Goal: Transaction & Acquisition: Purchase product/service

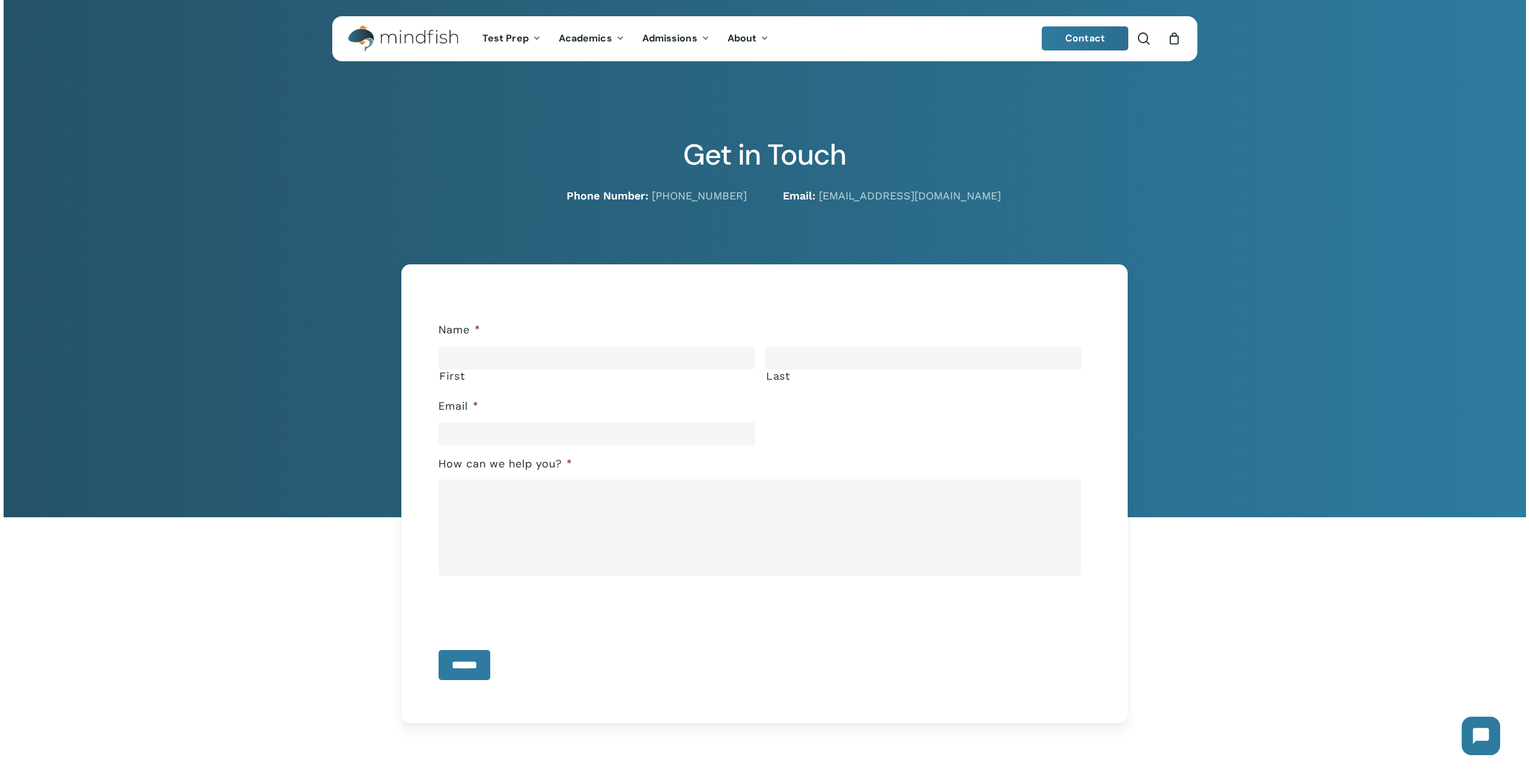
click at [396, 44] on img "Main Menu" at bounding box center [397, 38] width 98 height 27
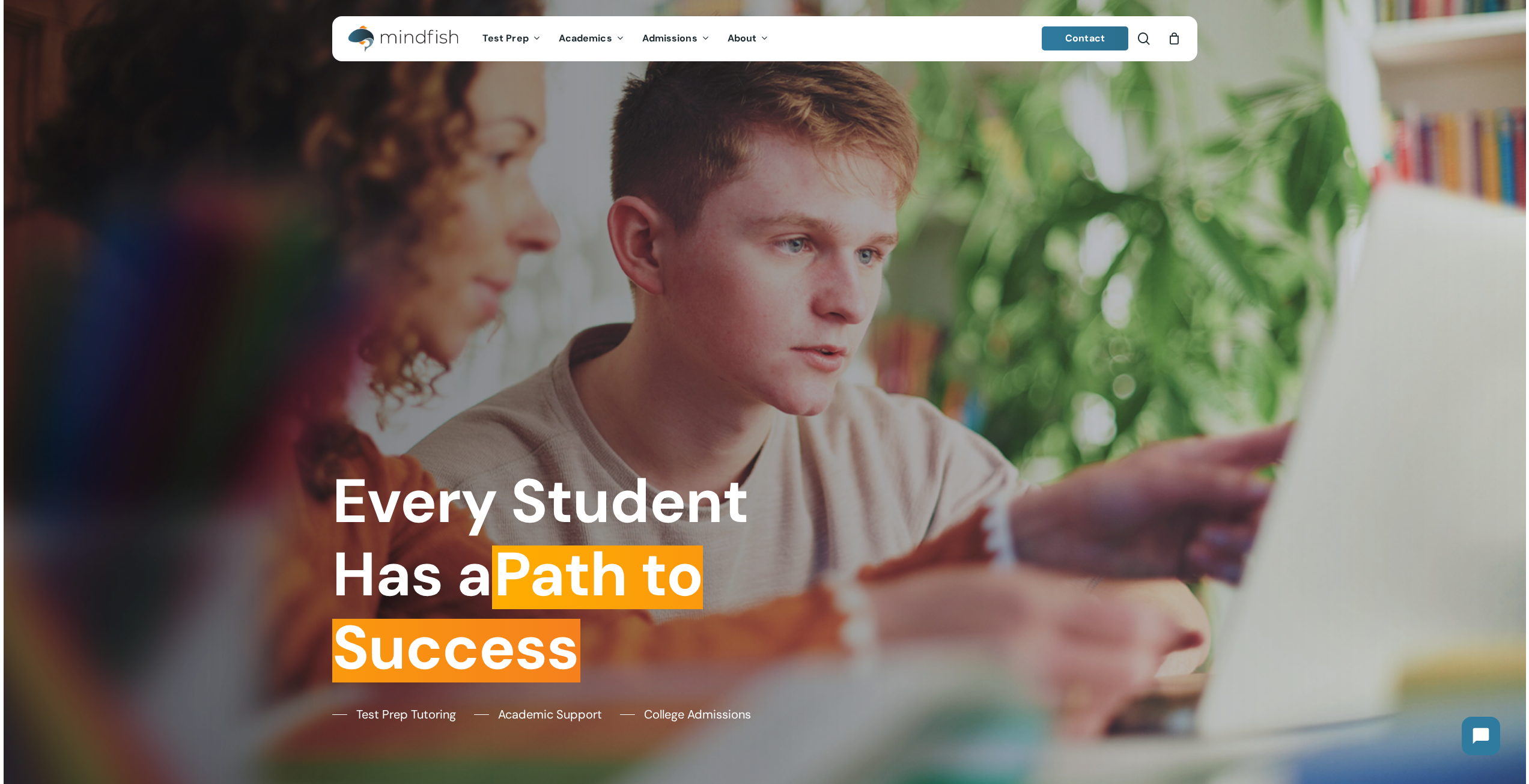
scroll to position [301, 0]
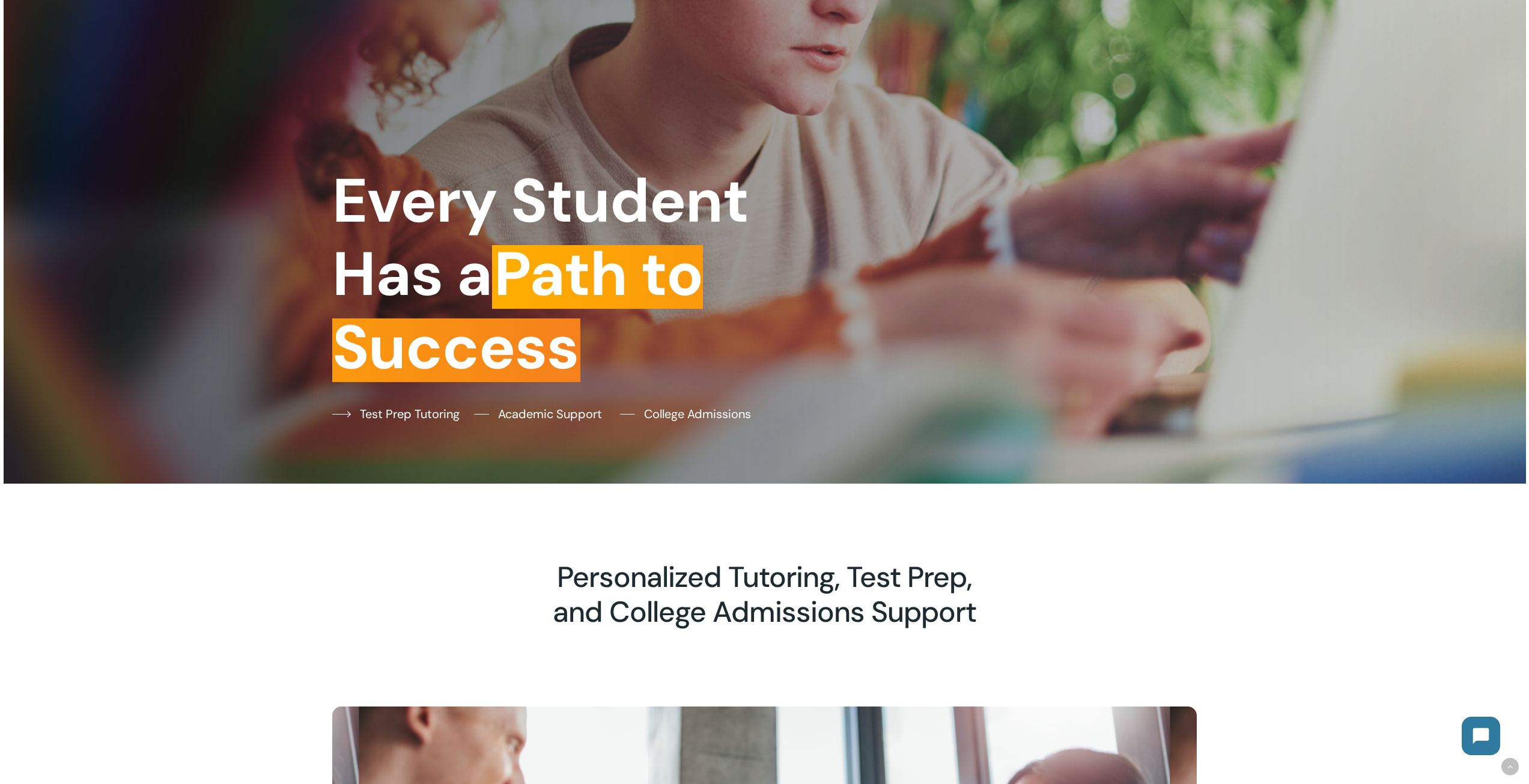
click at [391, 414] on span "Test Prep Tutoring" at bounding box center [410, 413] width 100 height 18
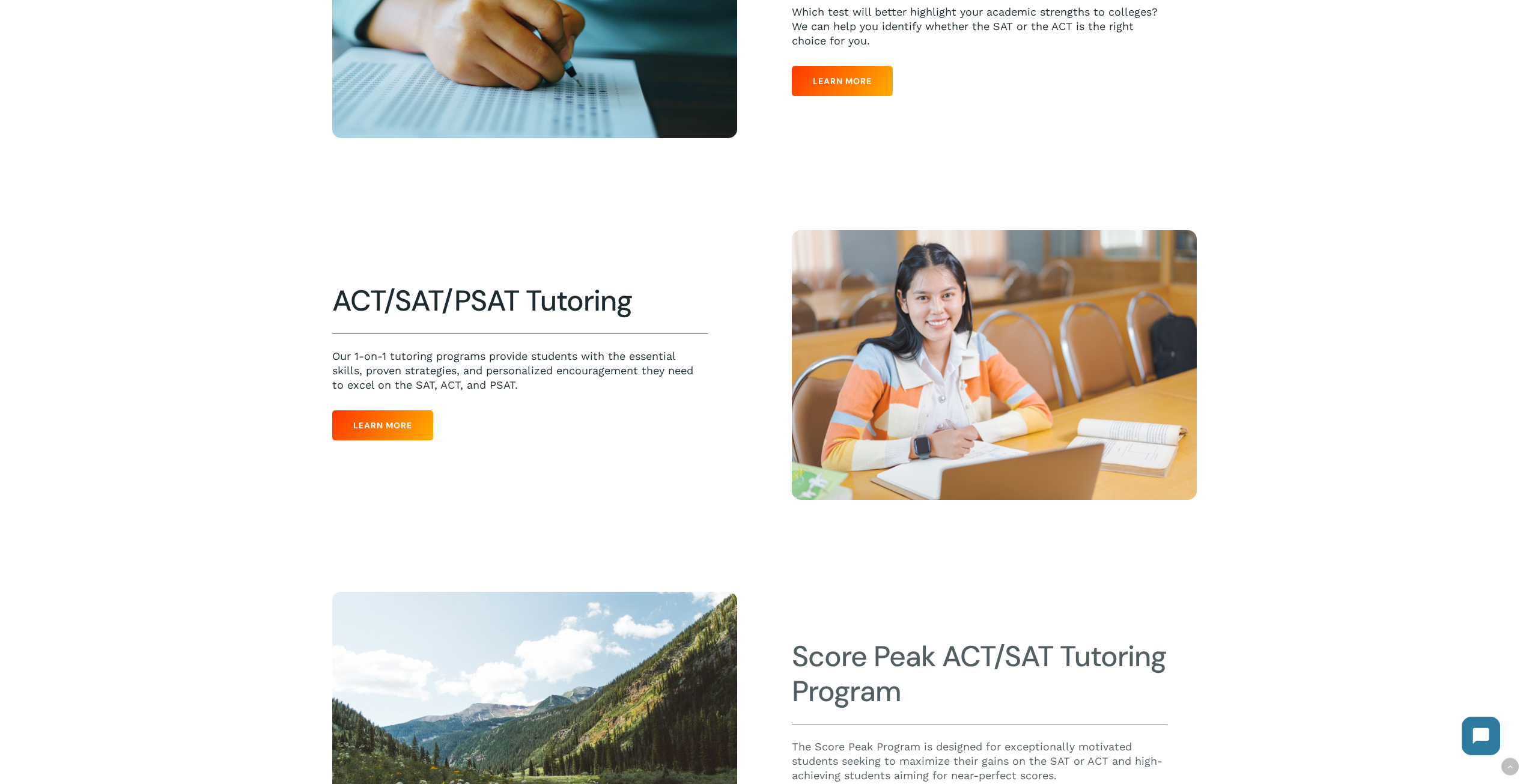
scroll to position [540, 0]
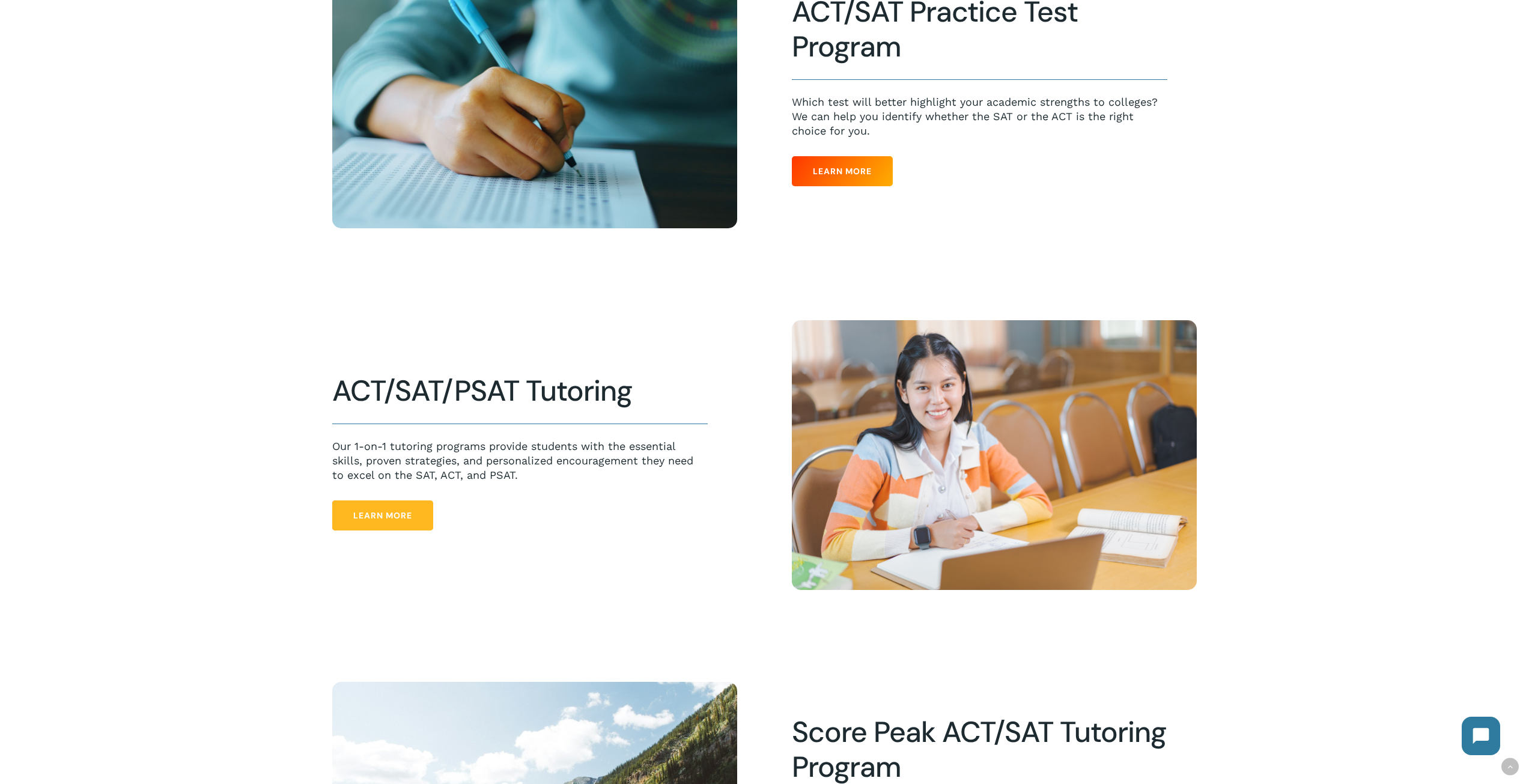
click at [396, 513] on span "Learn More" at bounding box center [383, 515] width 59 height 12
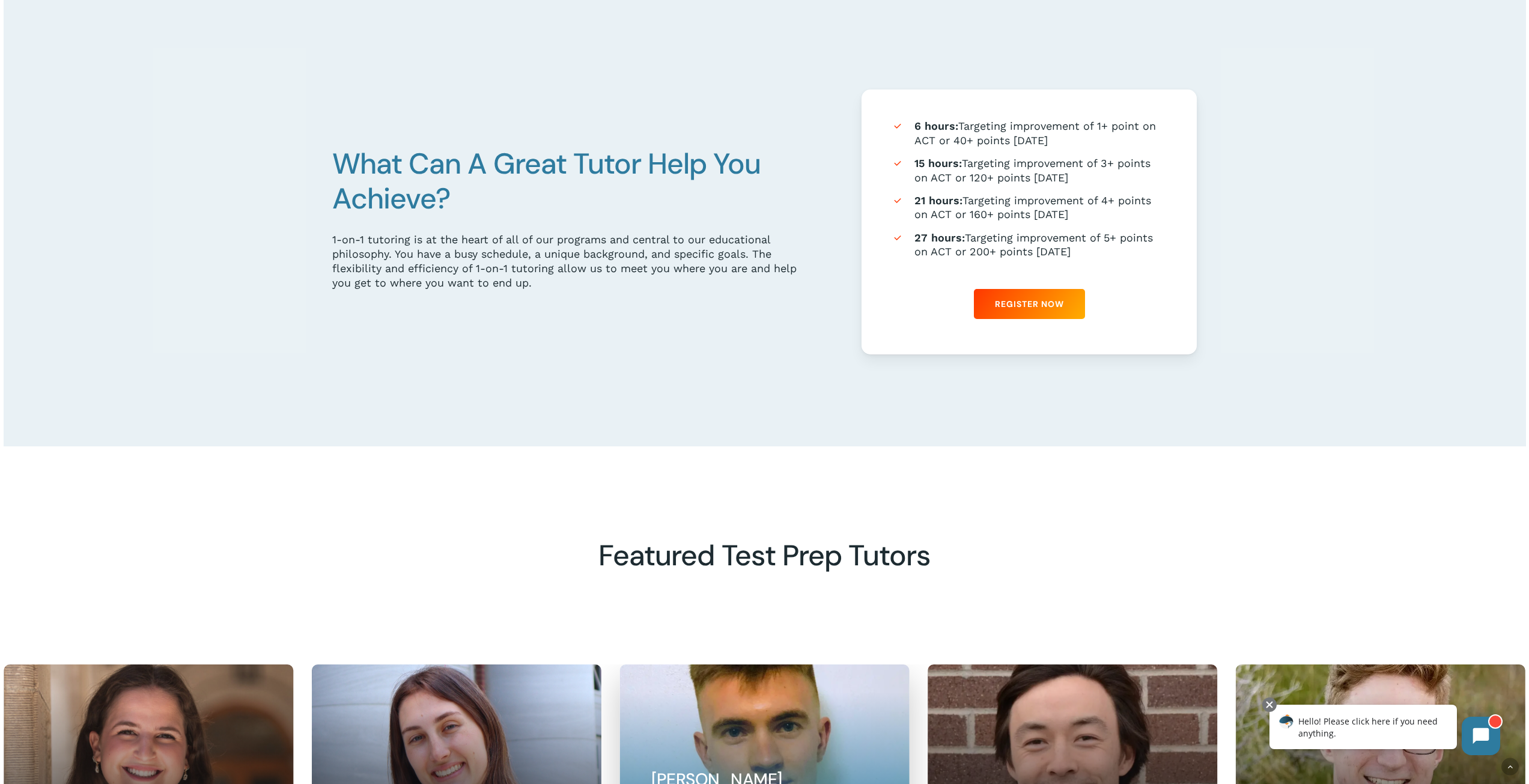
scroll to position [721, 0]
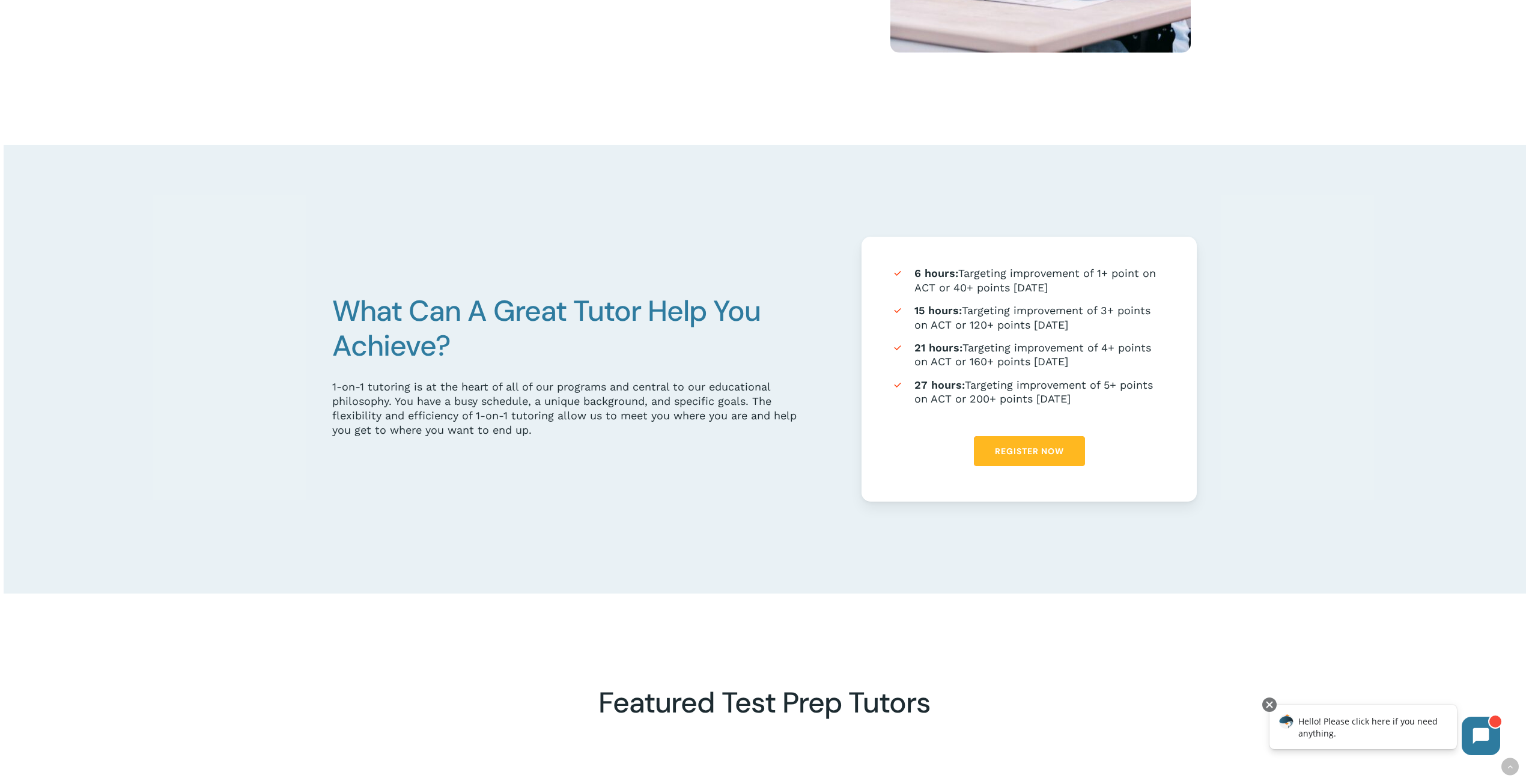
click at [1008, 448] on span "Register Now" at bounding box center [1030, 451] width 69 height 12
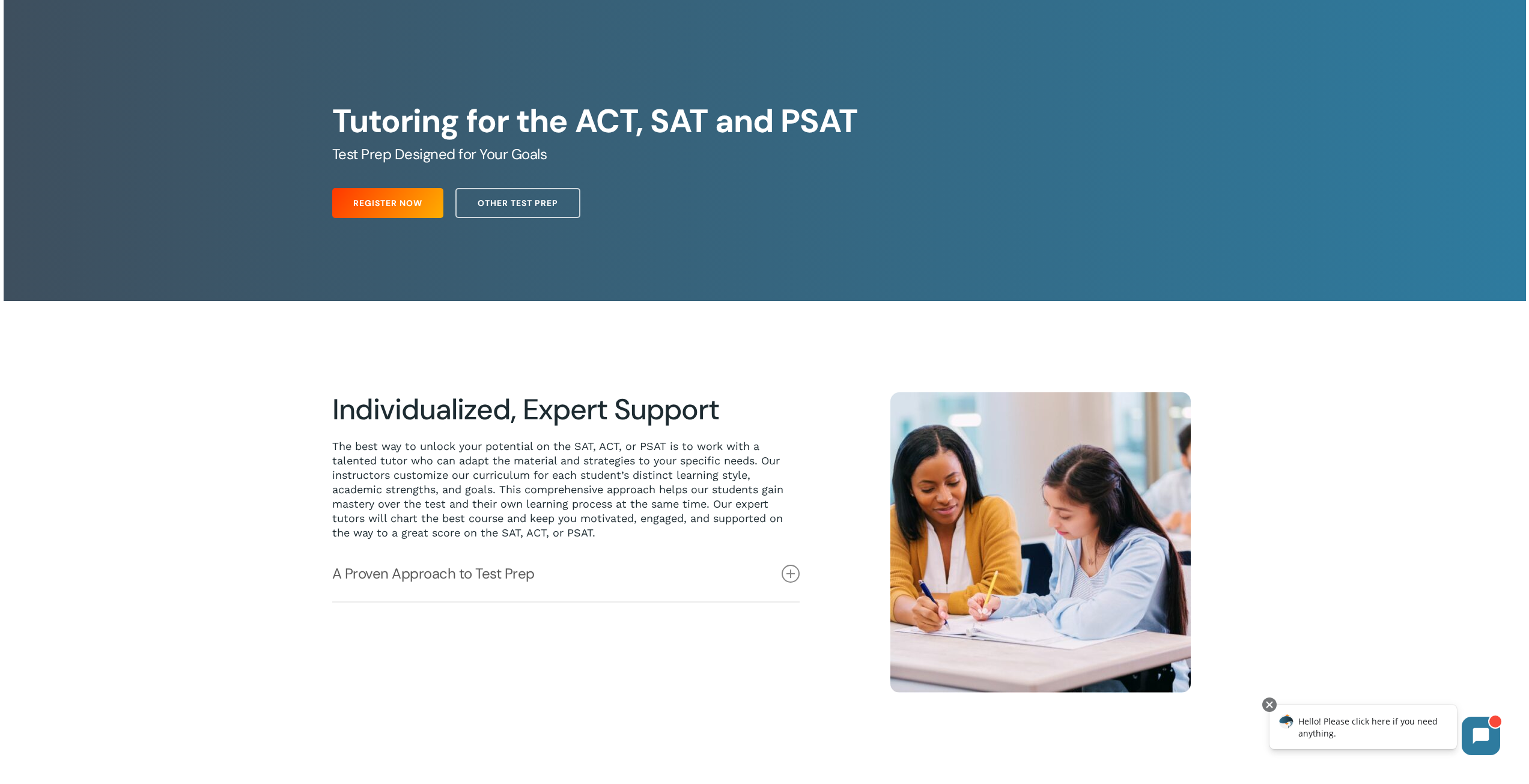
scroll to position [60, 0]
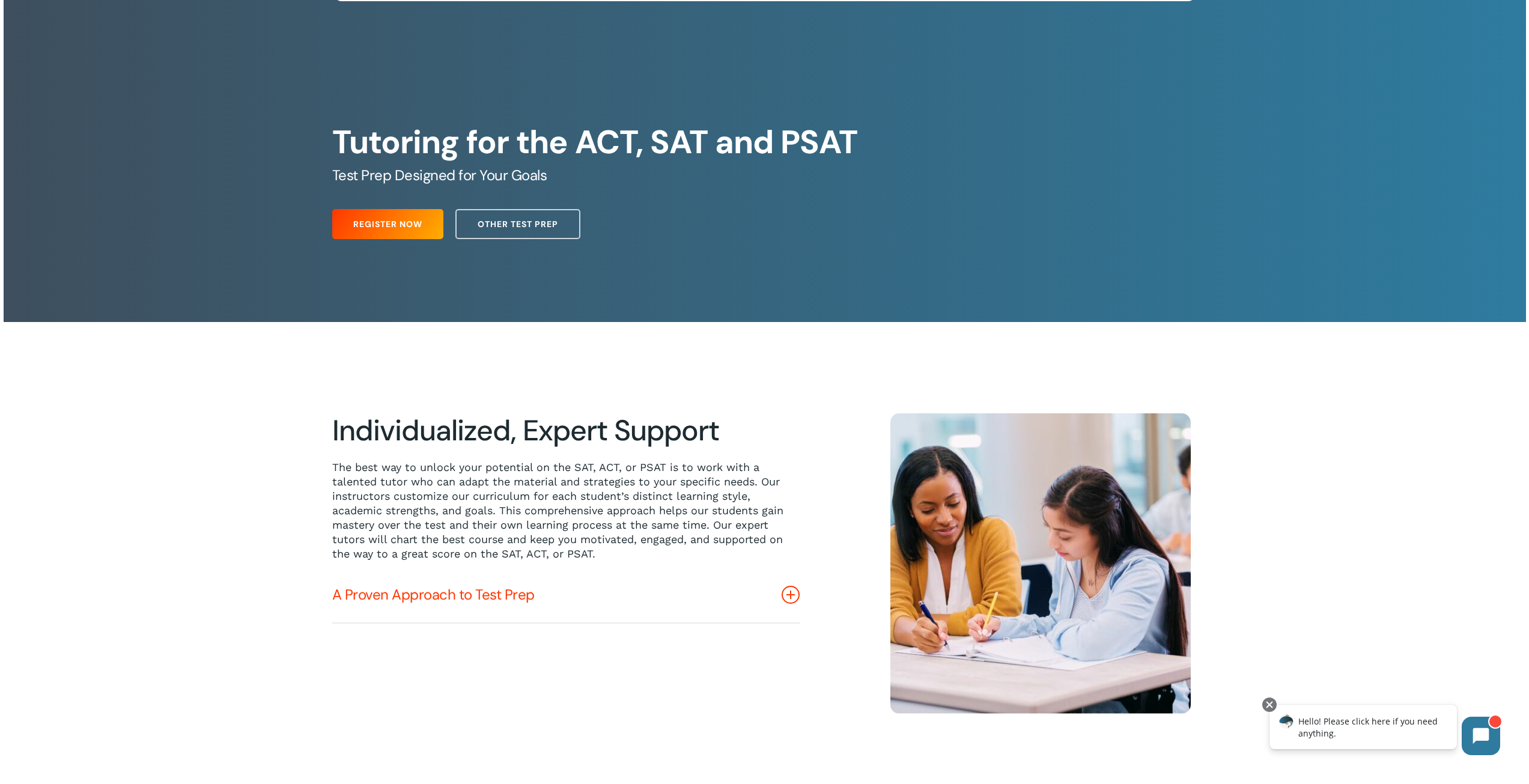
click at [794, 590] on icon at bounding box center [791, 595] width 18 height 18
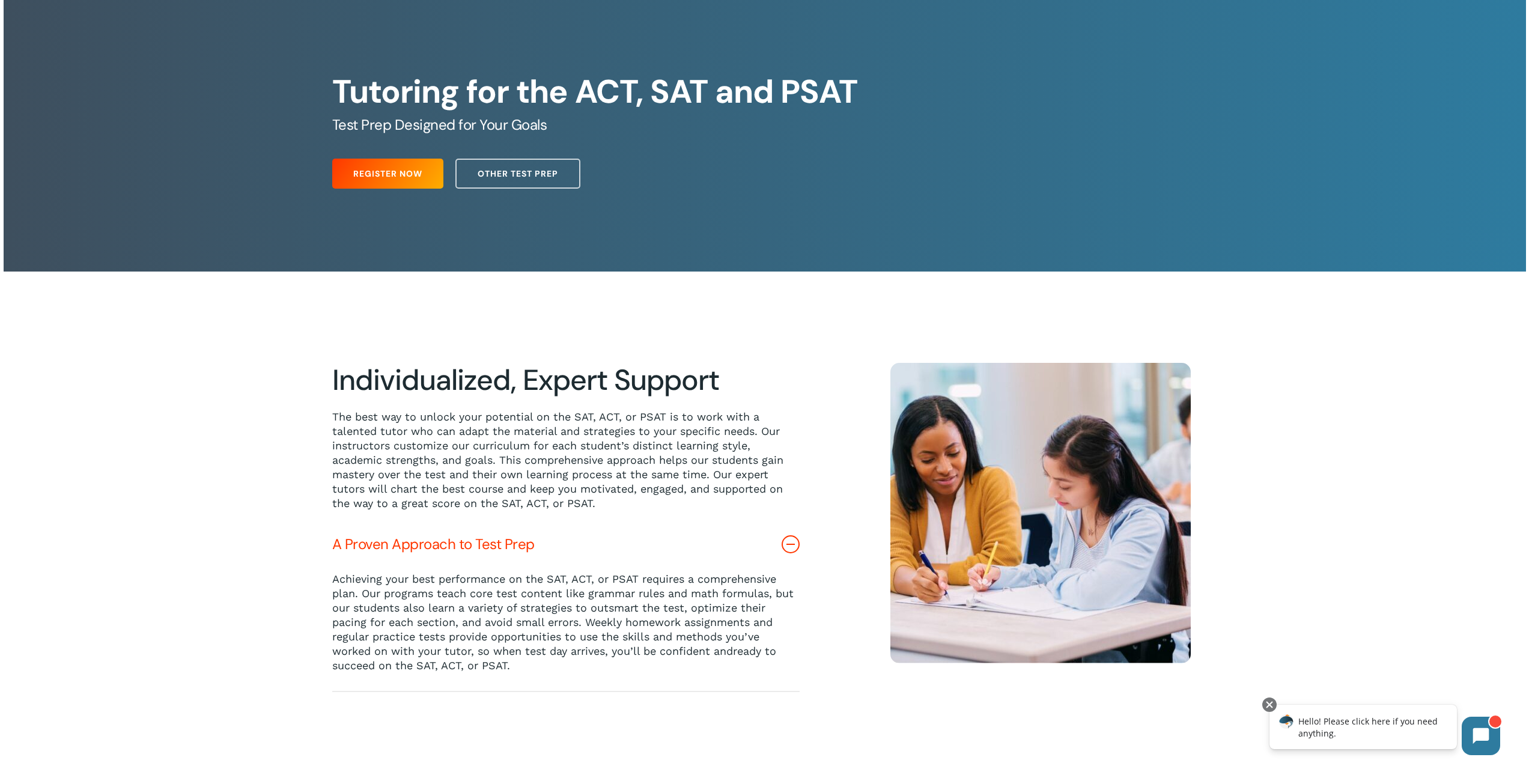
scroll to position [180, 0]
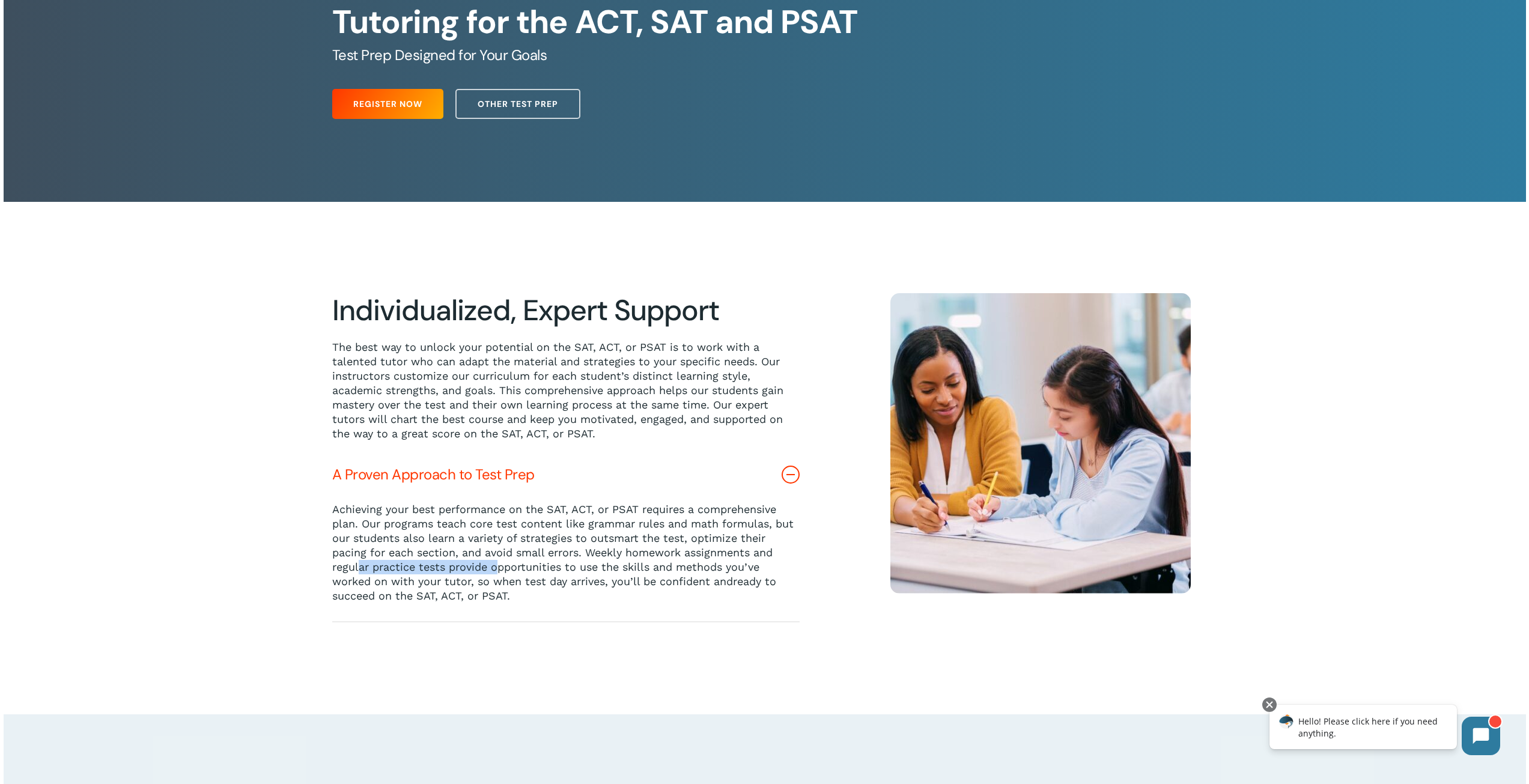
drag, startPoint x: 361, startPoint y: 570, endPoint x: 499, endPoint y: 566, distance: 138.1
click at [499, 566] on p "Achieving your best performance on the SAT, ACT, or PSAT requires a comprehensi…" at bounding box center [566, 553] width 468 height 101
click at [544, 570] on p "Achieving your best performance on the SAT, ACT, or PSAT requires a comprehensi…" at bounding box center [566, 553] width 468 height 101
click at [791, 482] on icon at bounding box center [791, 474] width 18 height 18
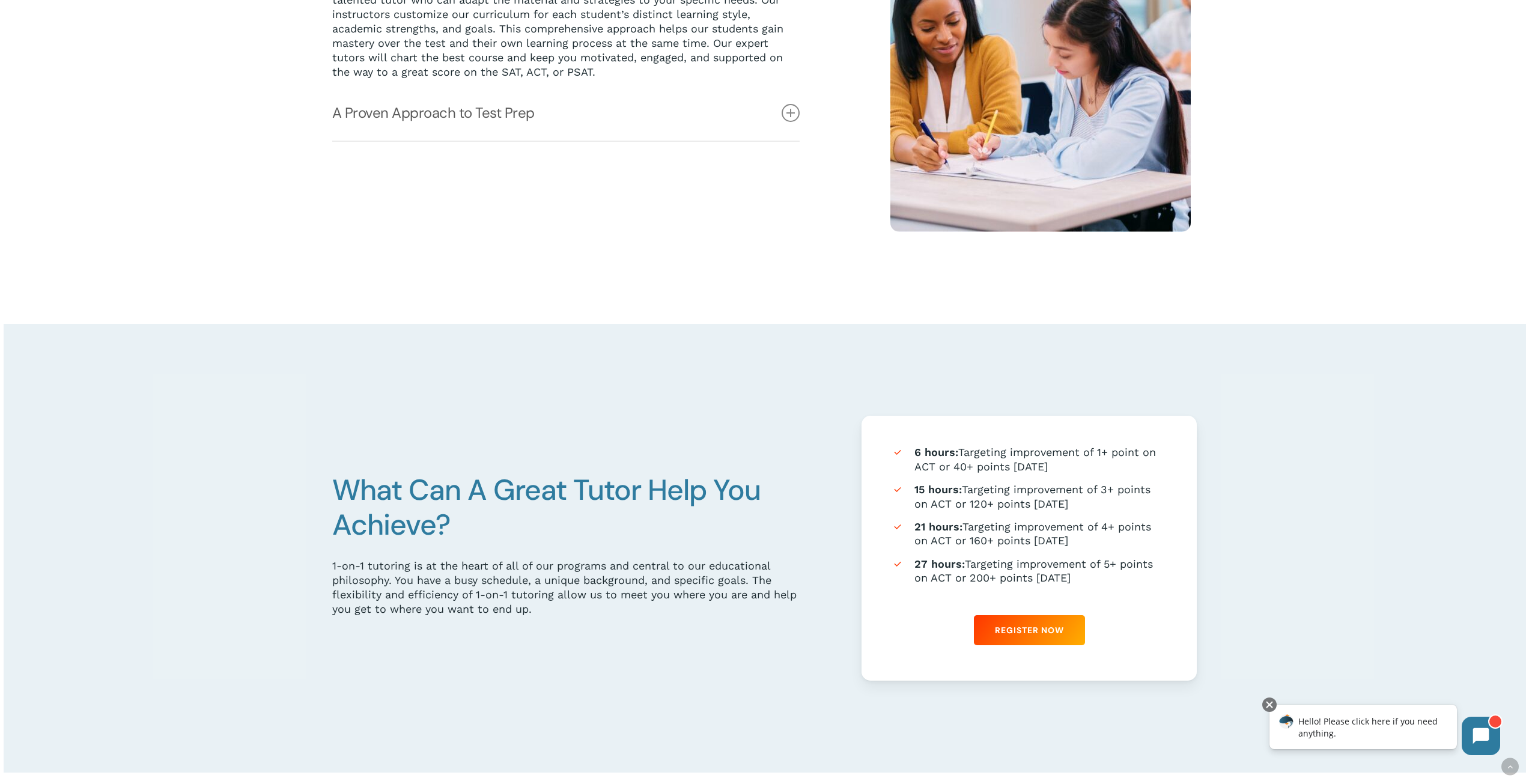
scroll to position [601, 0]
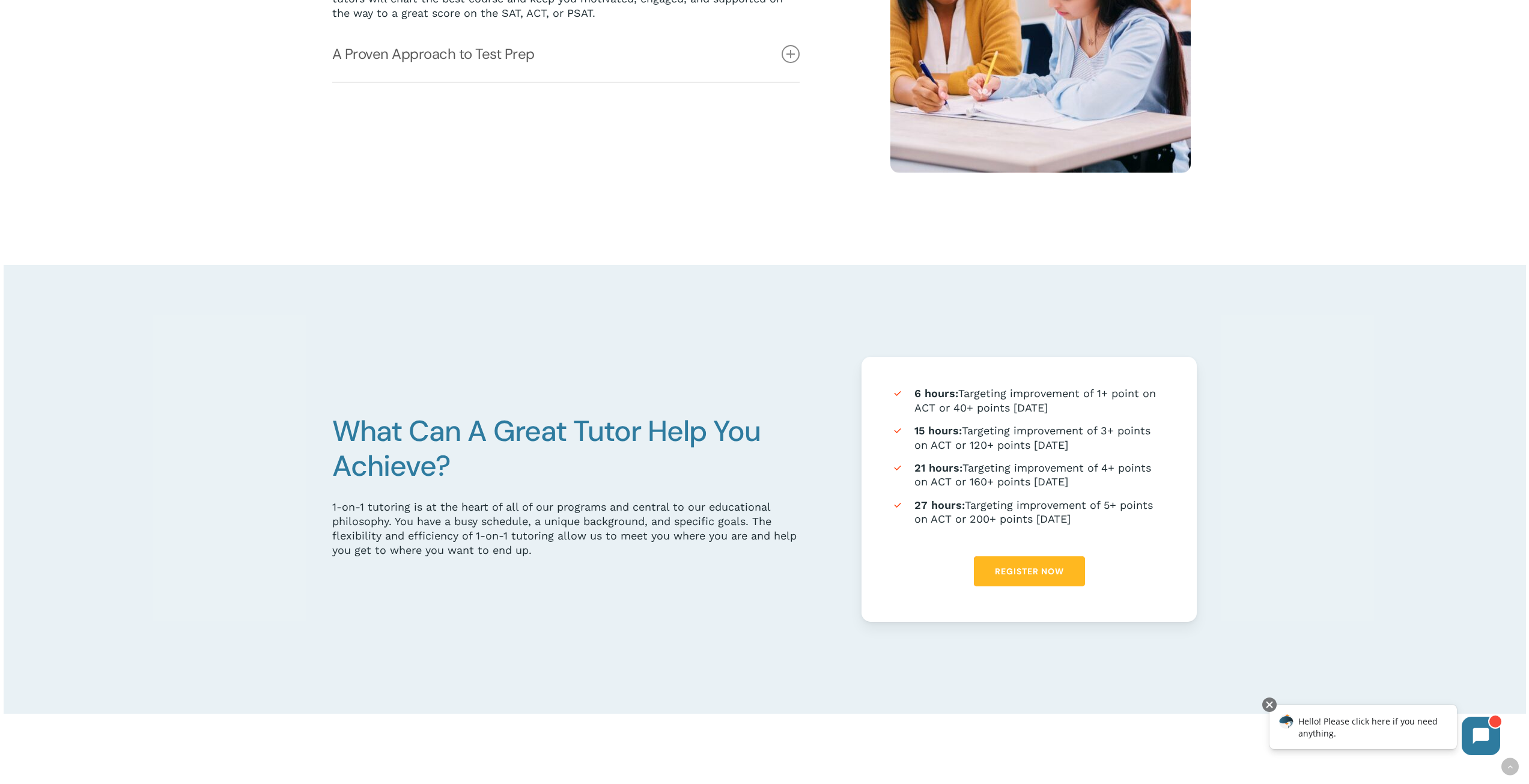
click at [1015, 574] on span "Register Now" at bounding box center [1030, 571] width 69 height 12
click at [1038, 576] on span "Register Now" at bounding box center [1030, 571] width 69 height 12
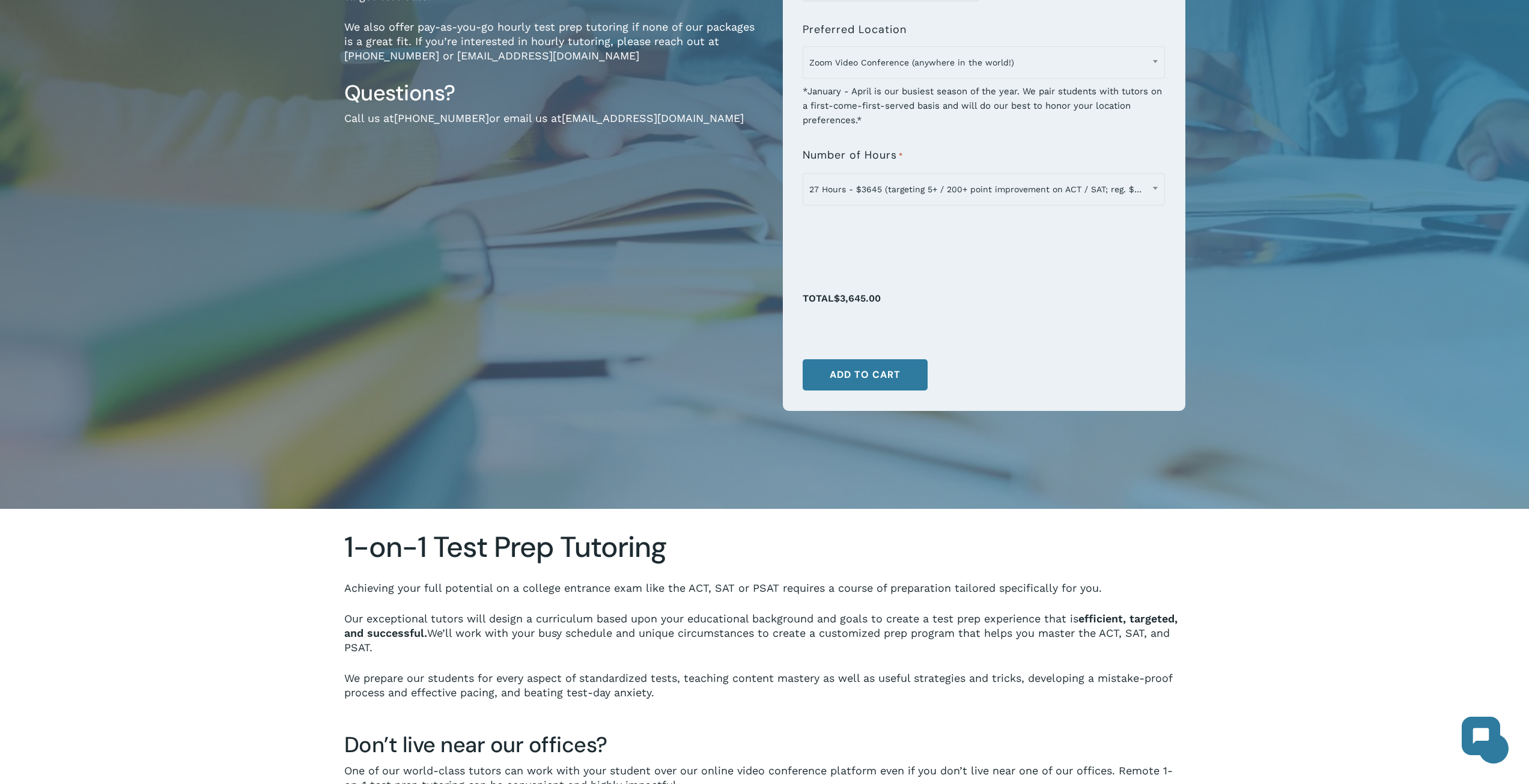
scroll to position [360, 0]
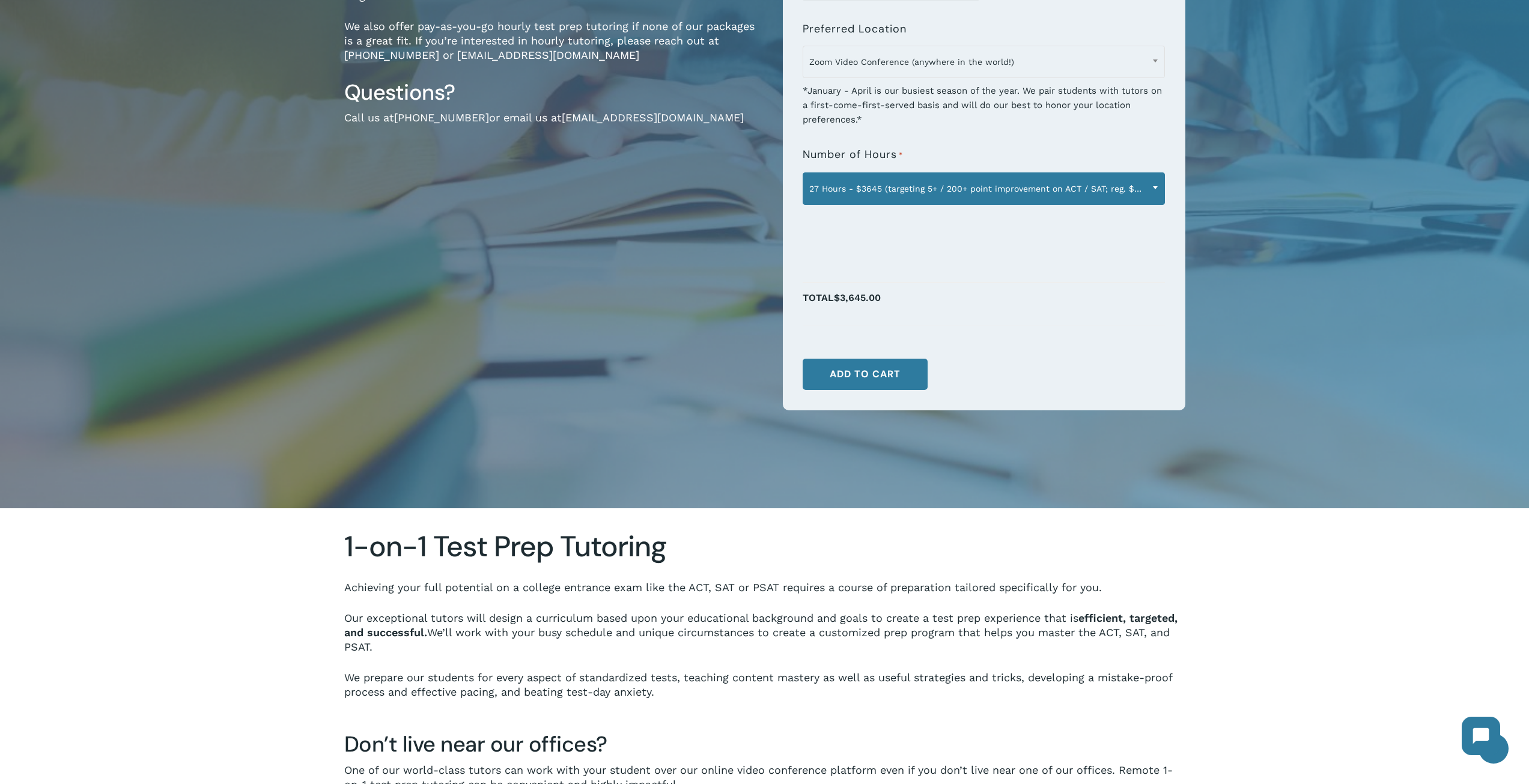
click at [921, 192] on span "27 Hours - $3645 (targeting 5+ / 200+ point improvement on ACT / SAT; reg. $405…" at bounding box center [984, 189] width 361 height 25
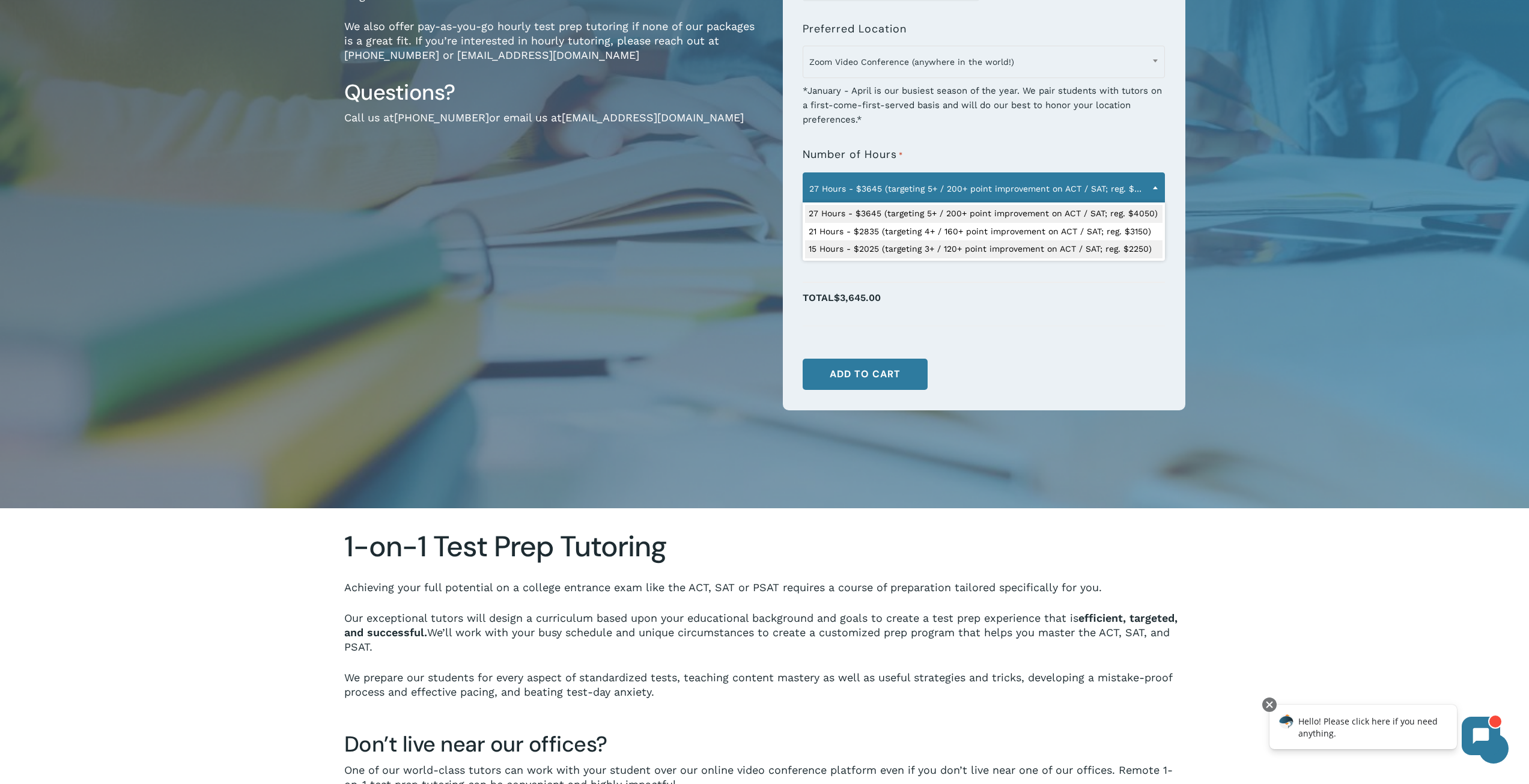
select select "**********"
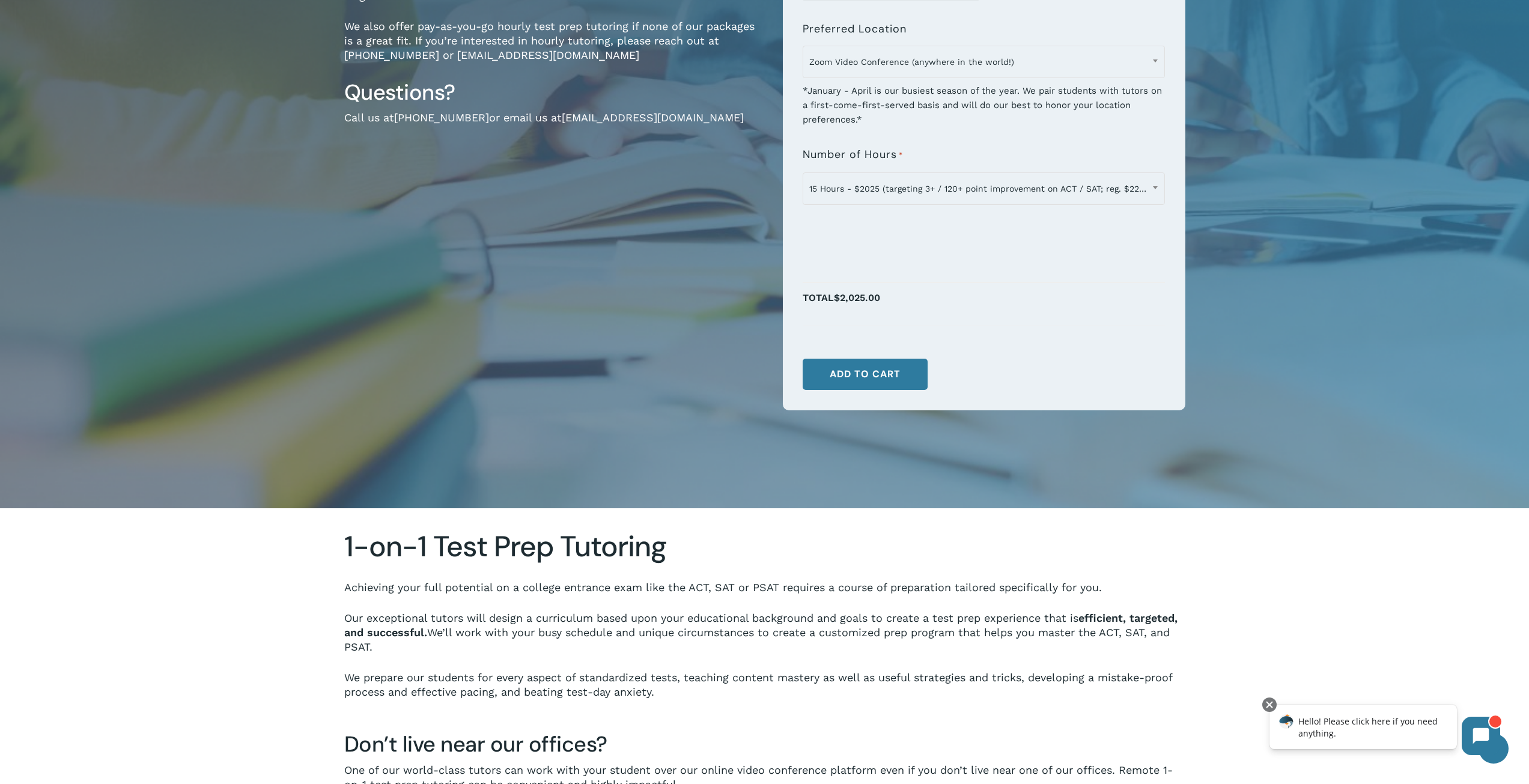
click at [1069, 326] on li "Total $2,025.00" at bounding box center [984, 304] width 362 height 43
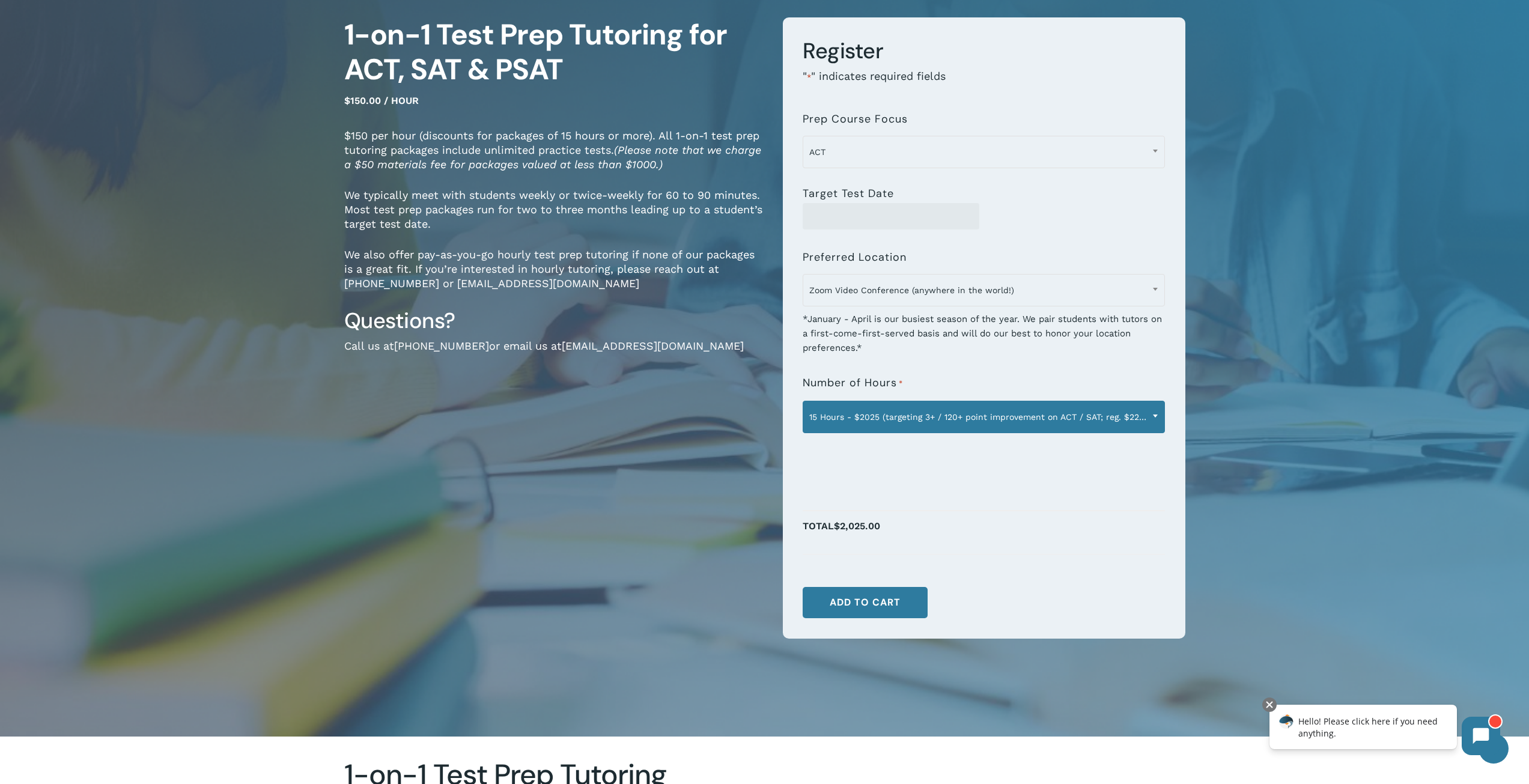
scroll to position [0, 0]
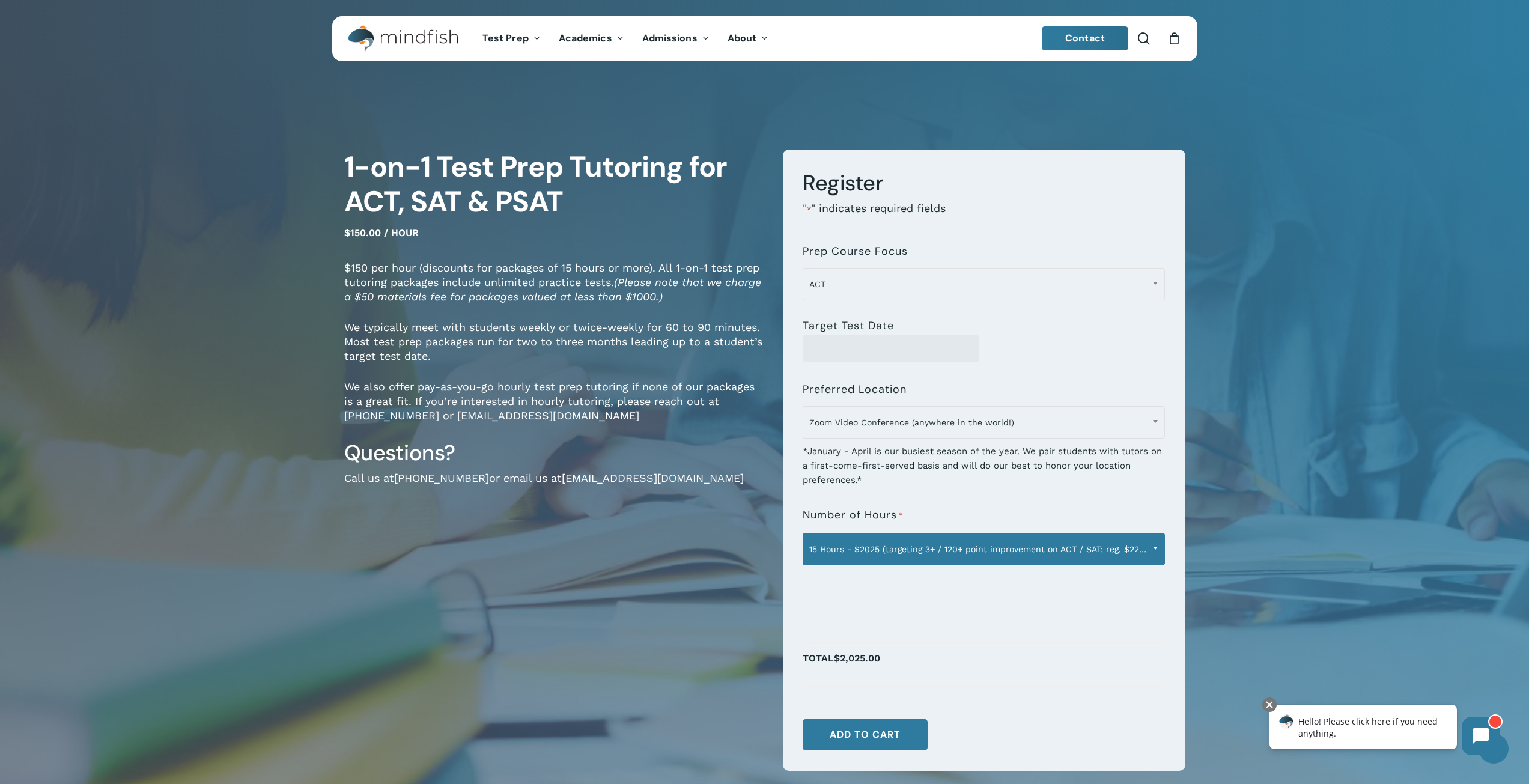
click at [839, 553] on span "15 Hours - $2025 (targeting 3+ / 120+ point improvement on ACT / SAT; reg. $225…" at bounding box center [984, 549] width 361 height 25
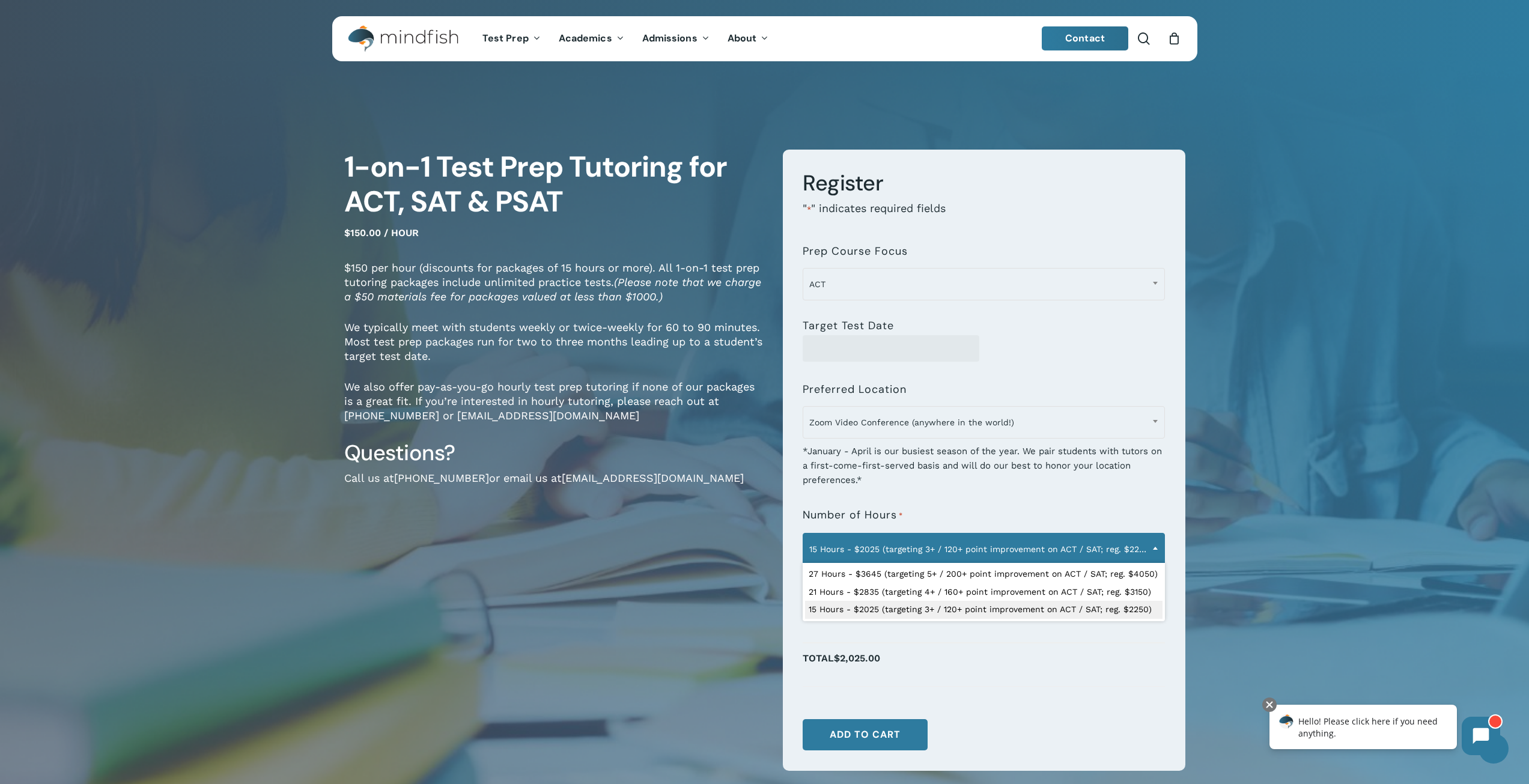
click at [839, 553] on span "15 Hours - $2025 (targeting 3+ / 120+ point improvement on ACT / SAT; reg. $225…" at bounding box center [984, 549] width 361 height 25
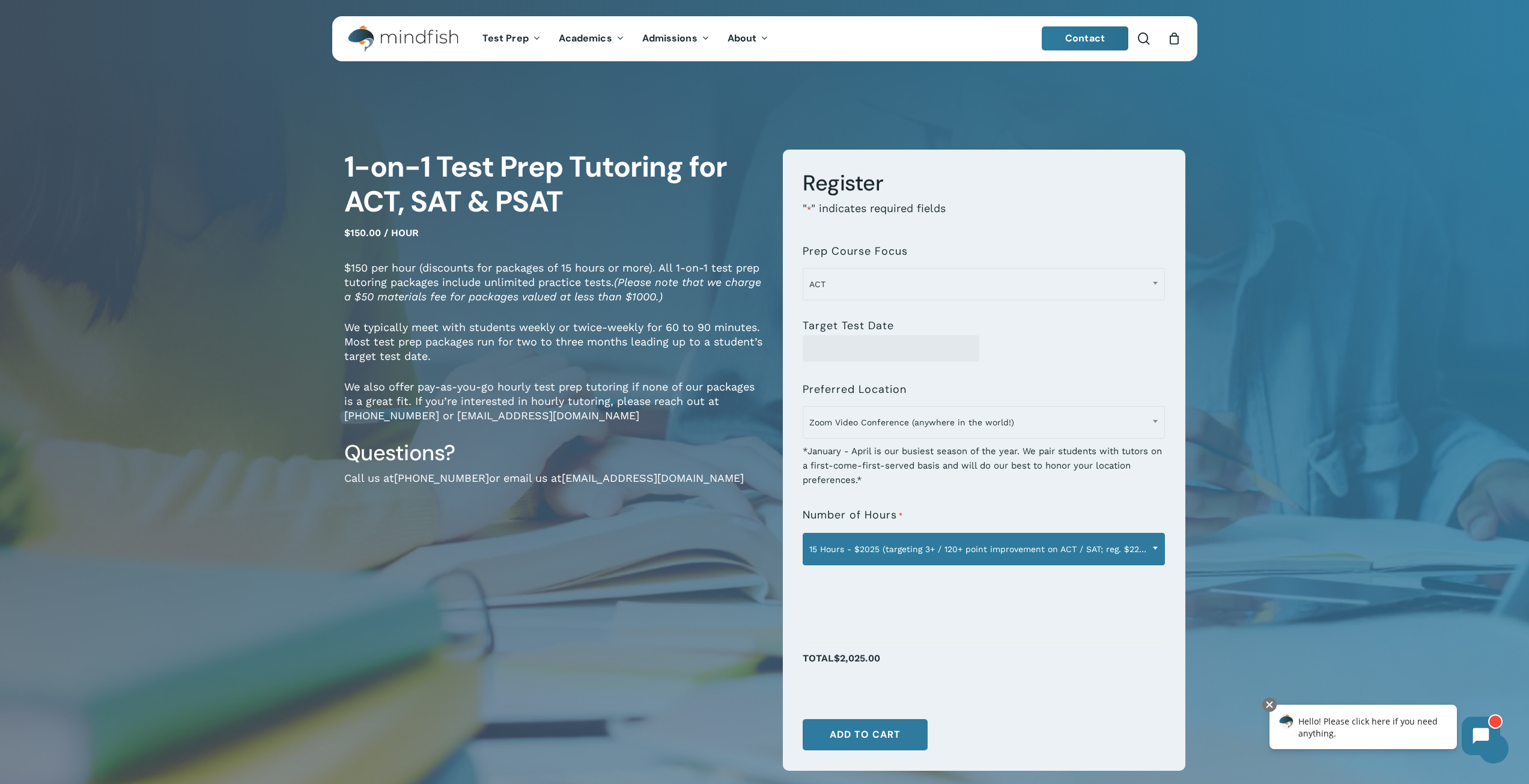
click at [839, 553] on span "15 Hours - $2025 (targeting 3+ / 120+ point improvement on ACT / SAT; reg. $225…" at bounding box center [984, 549] width 361 height 25
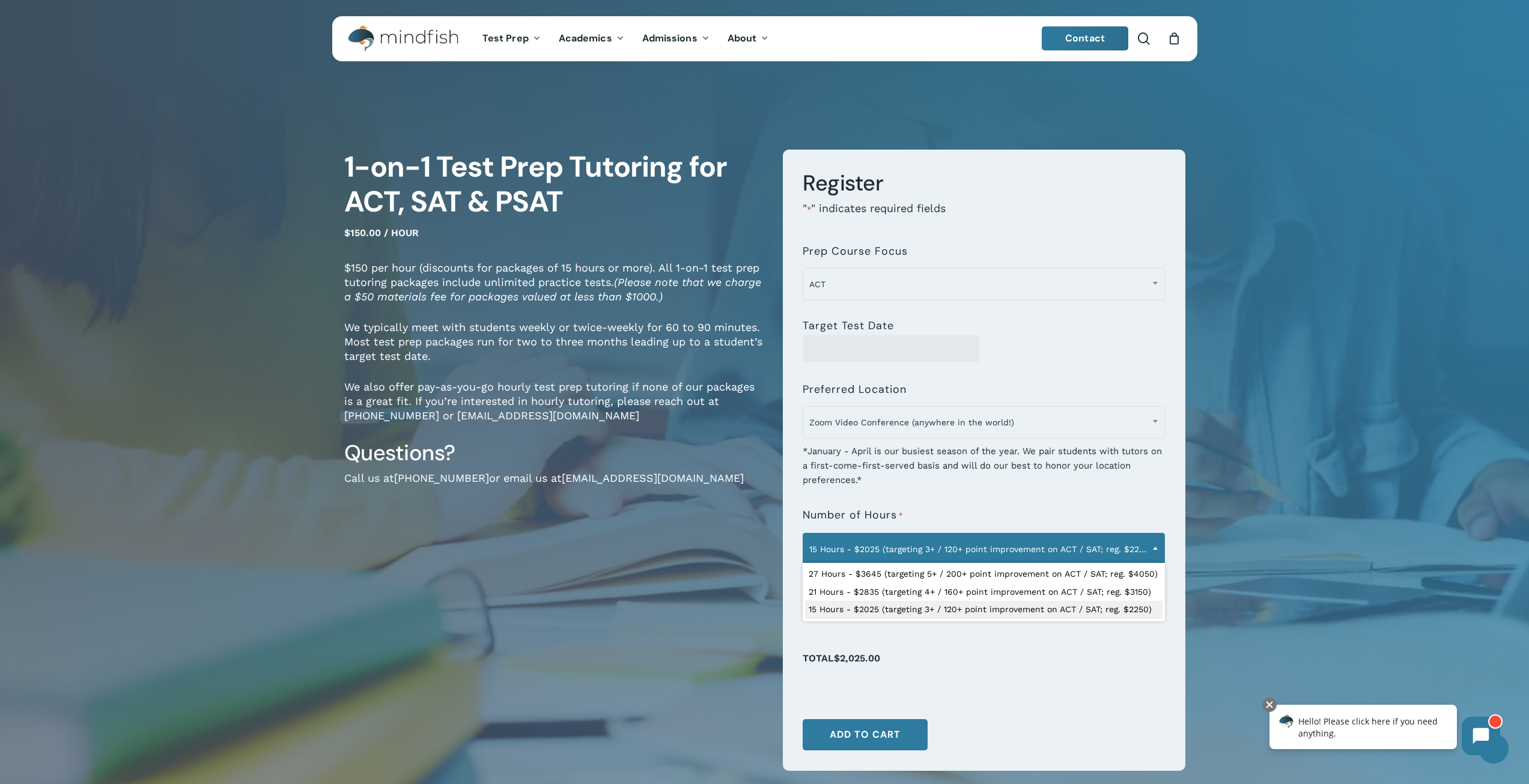
click at [838, 553] on span "15 Hours - $2025 (targeting 3+ / 120+ point improvement on ACT / SAT; reg. $225…" at bounding box center [984, 549] width 361 height 25
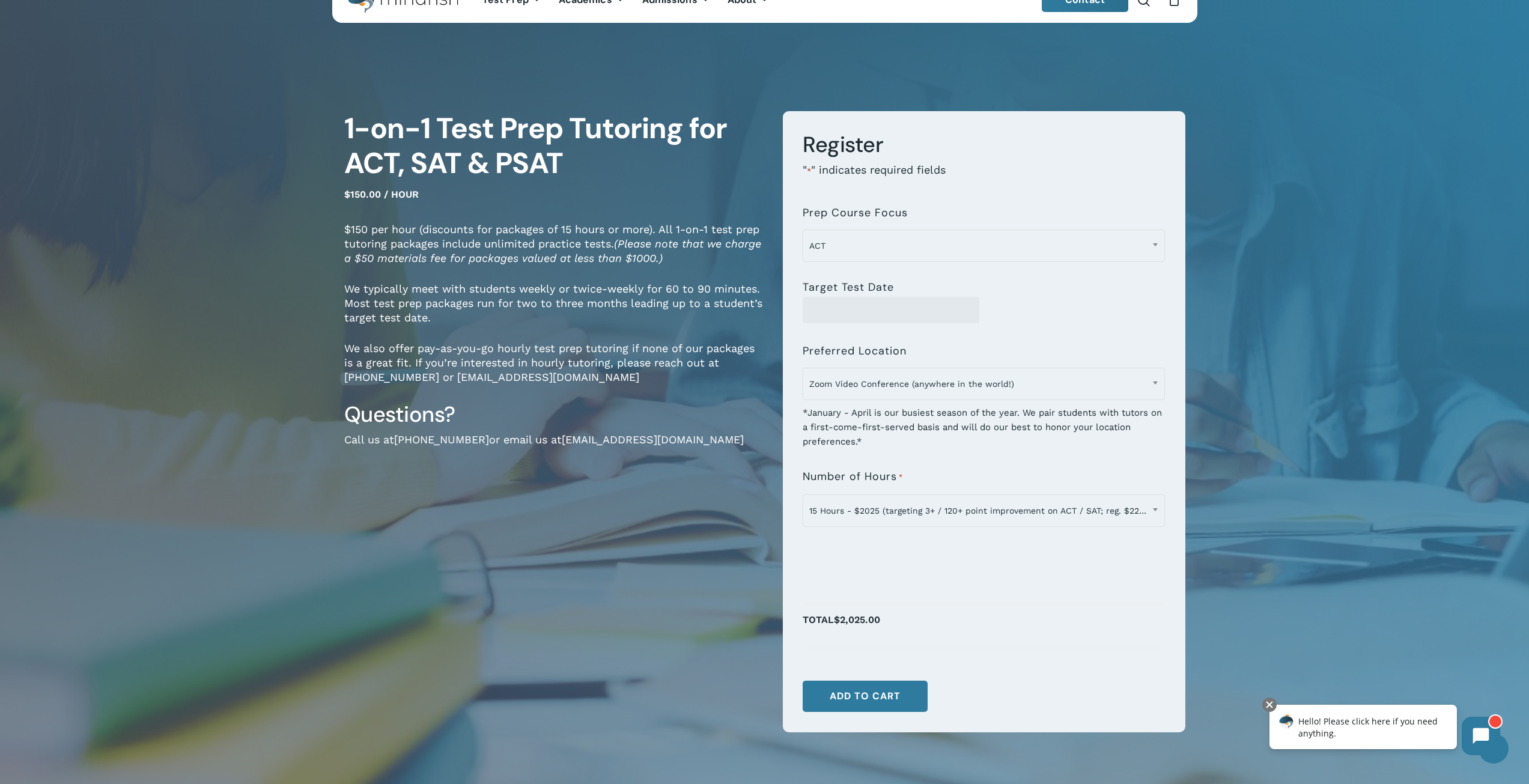
scroll to position [60, 0]
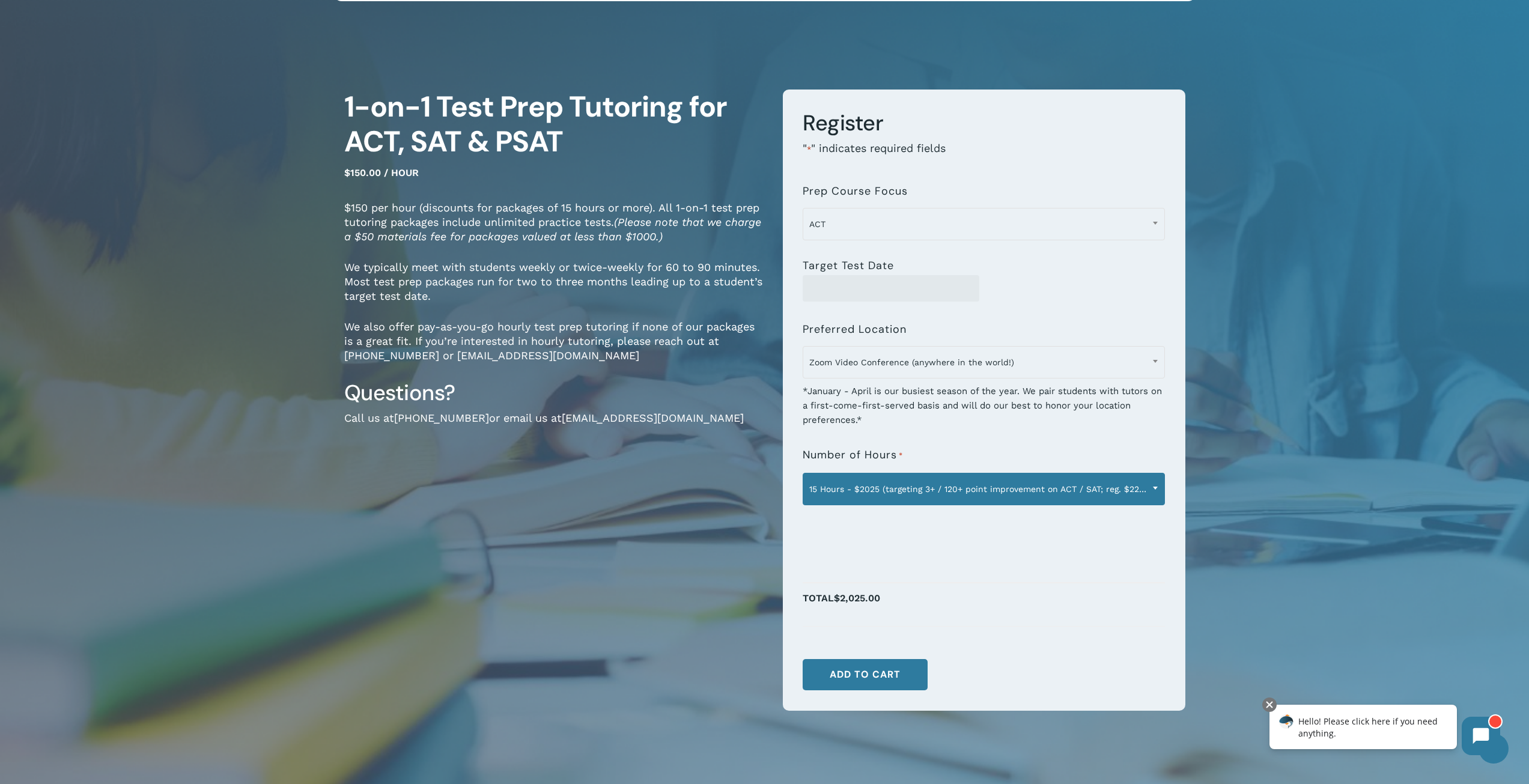
click at [908, 483] on span "15 Hours - $2025 (targeting 3+ / 120+ point improvement on ACT / SAT; reg. $225…" at bounding box center [984, 489] width 361 height 25
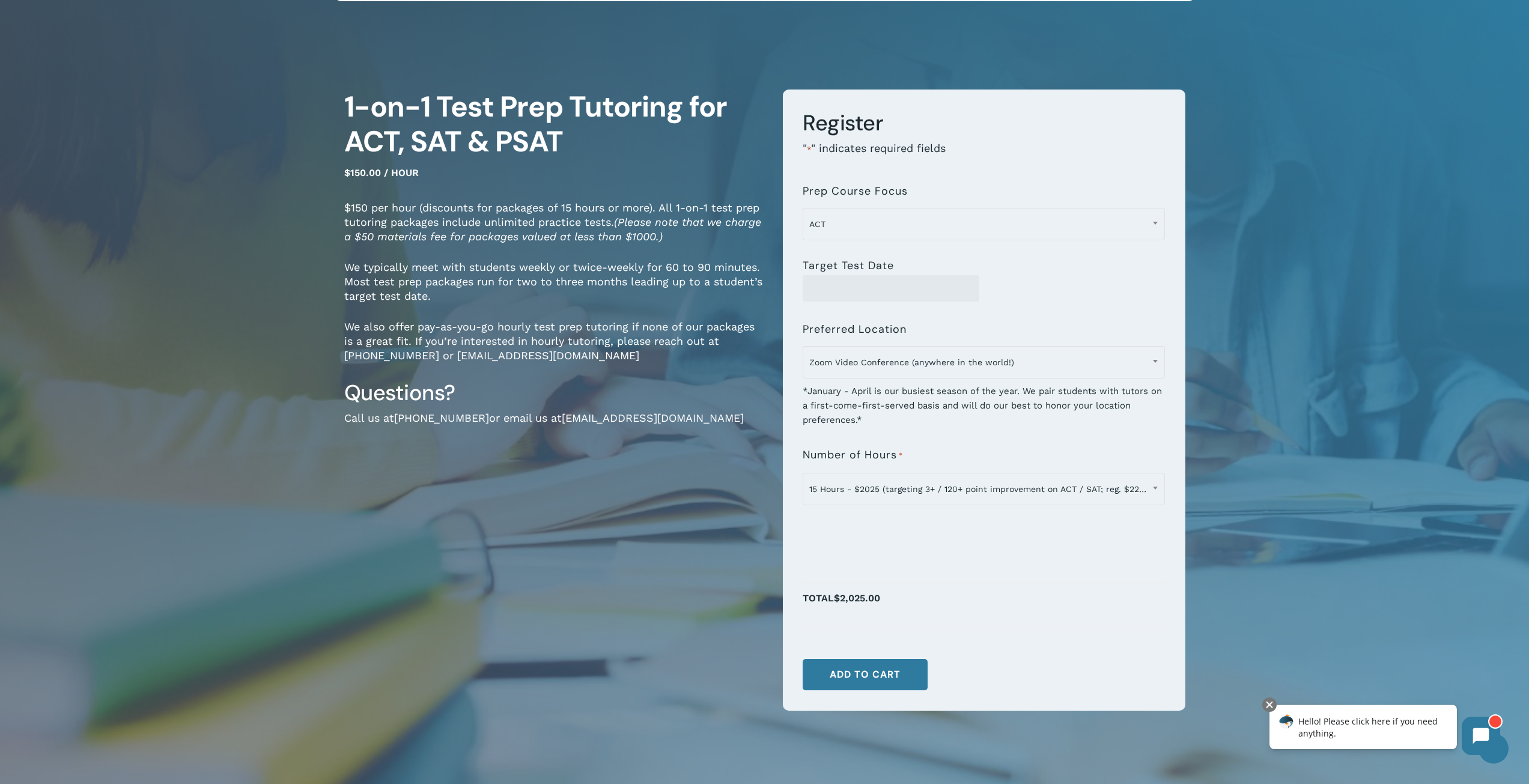
click at [449, 481] on div "1-on-1 Test Prep Tutoring for ACT, SAT & PSAT $150.00 / hour $150 per hour (dis…" at bounding box center [554, 411] width 421 height 643
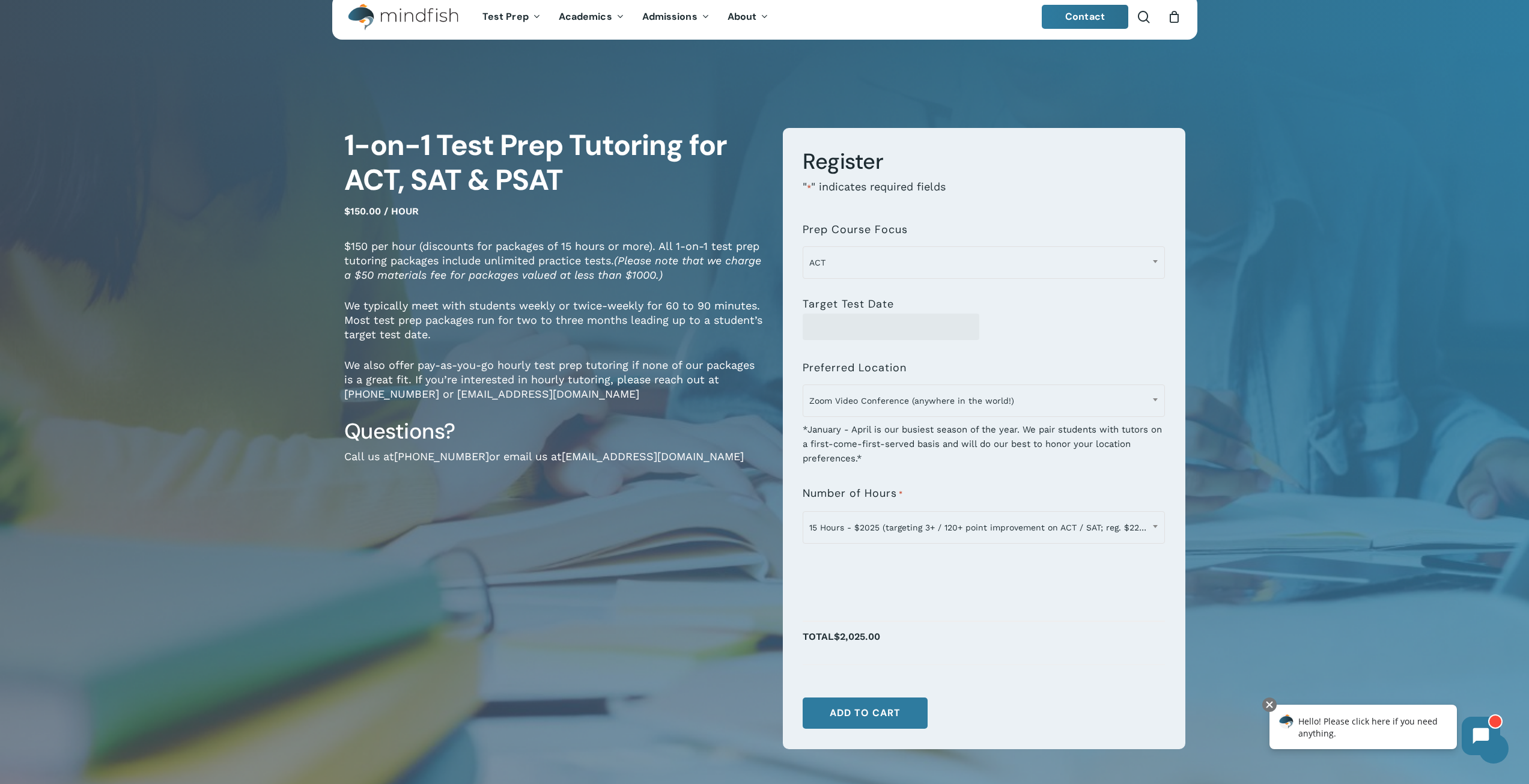
scroll to position [0, 0]
